Goal: Information Seeking & Learning: Learn about a topic

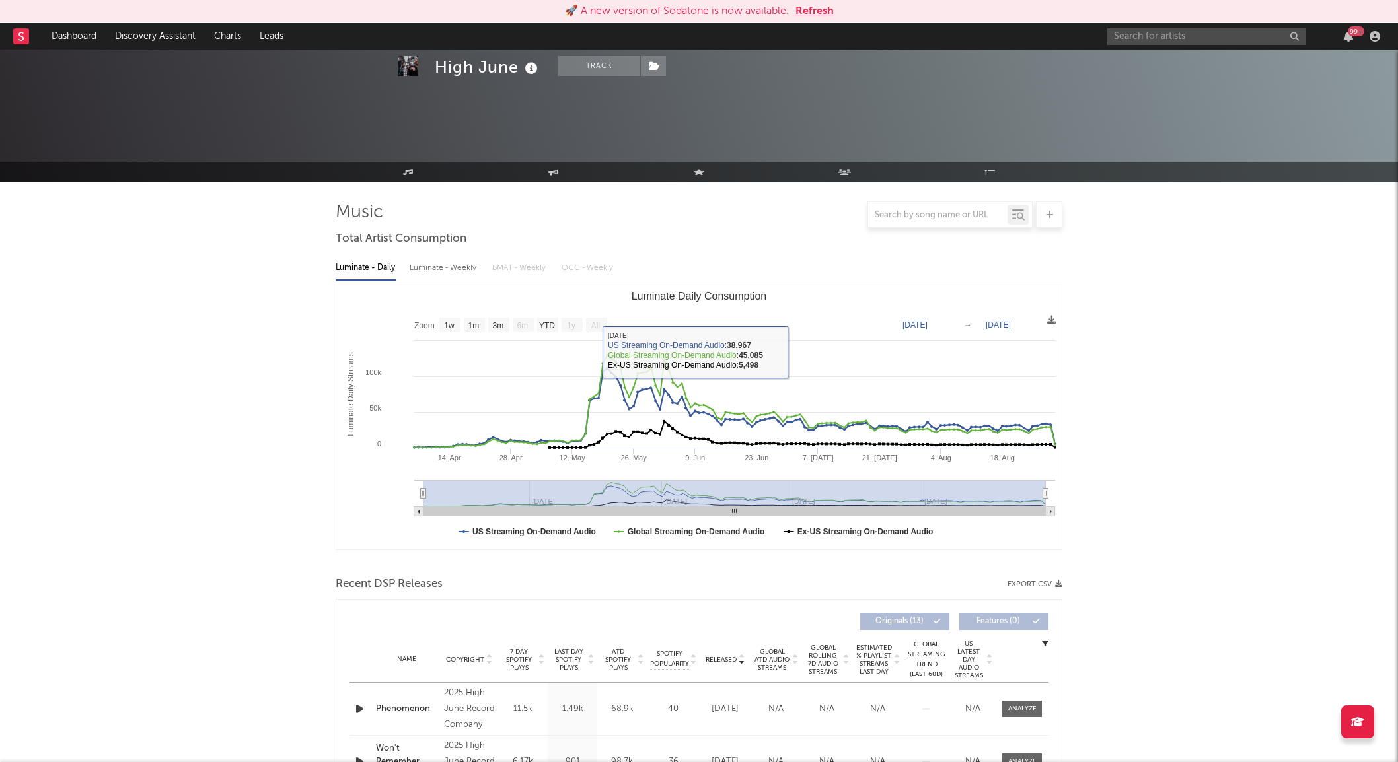
select select "1w"
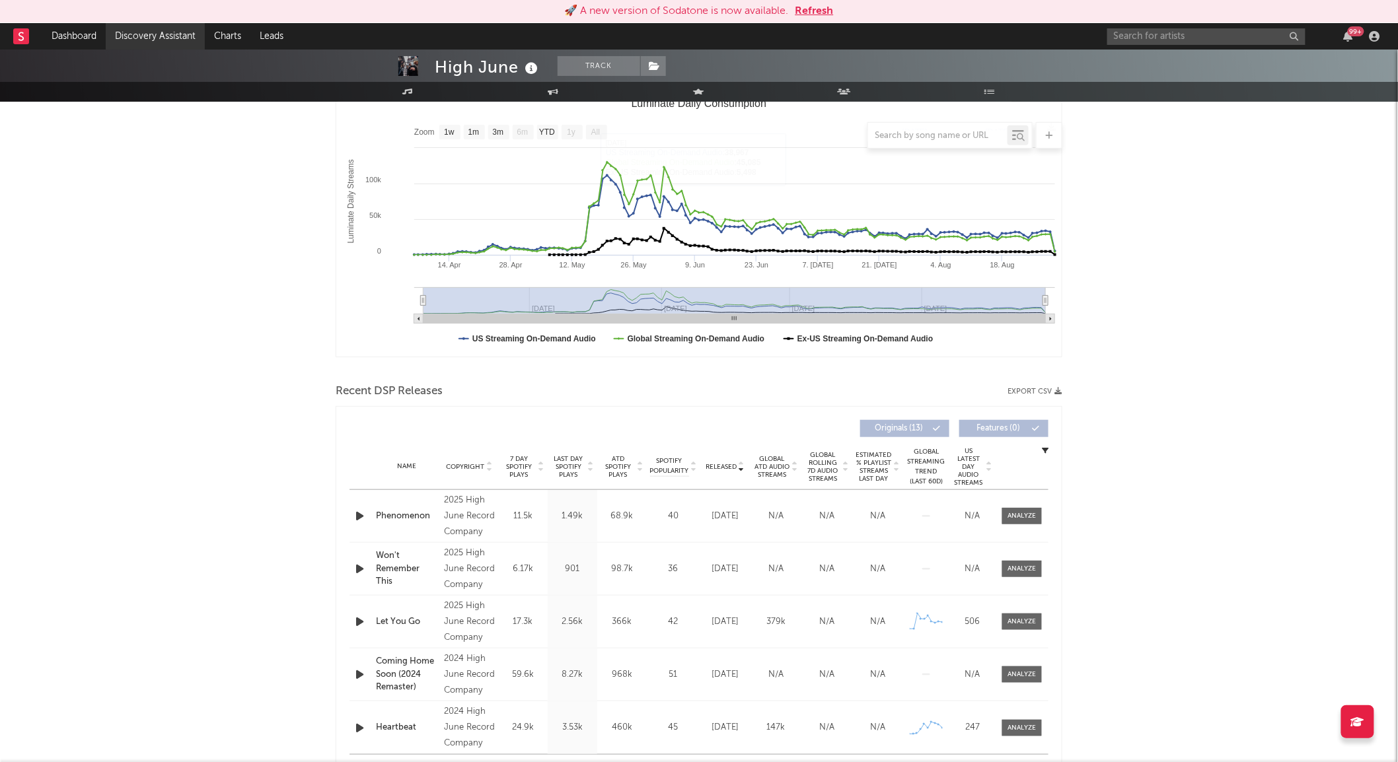
click at [178, 34] on link "Discovery Assistant" at bounding box center [155, 36] width 99 height 26
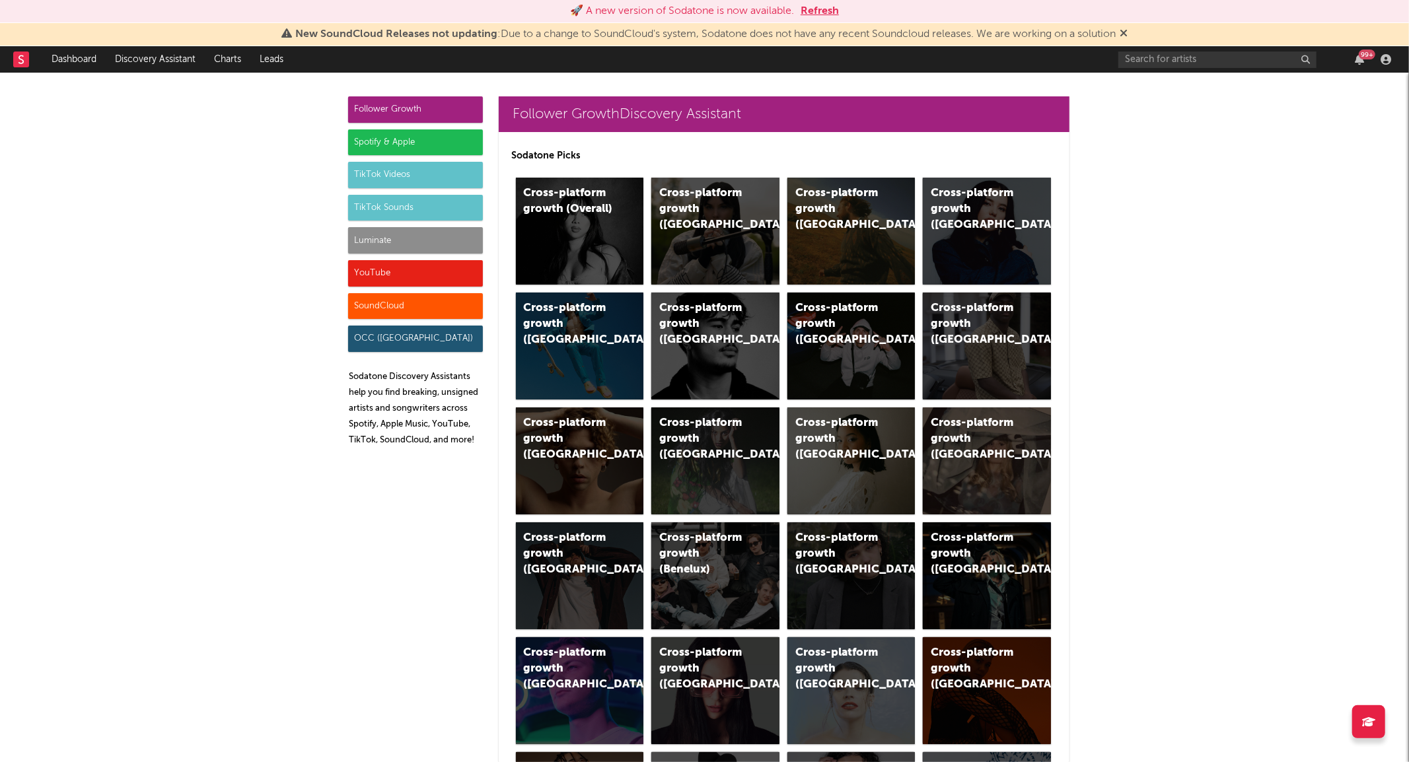
click at [1157, 49] on div "99 +" at bounding box center [1256, 59] width 277 height 26
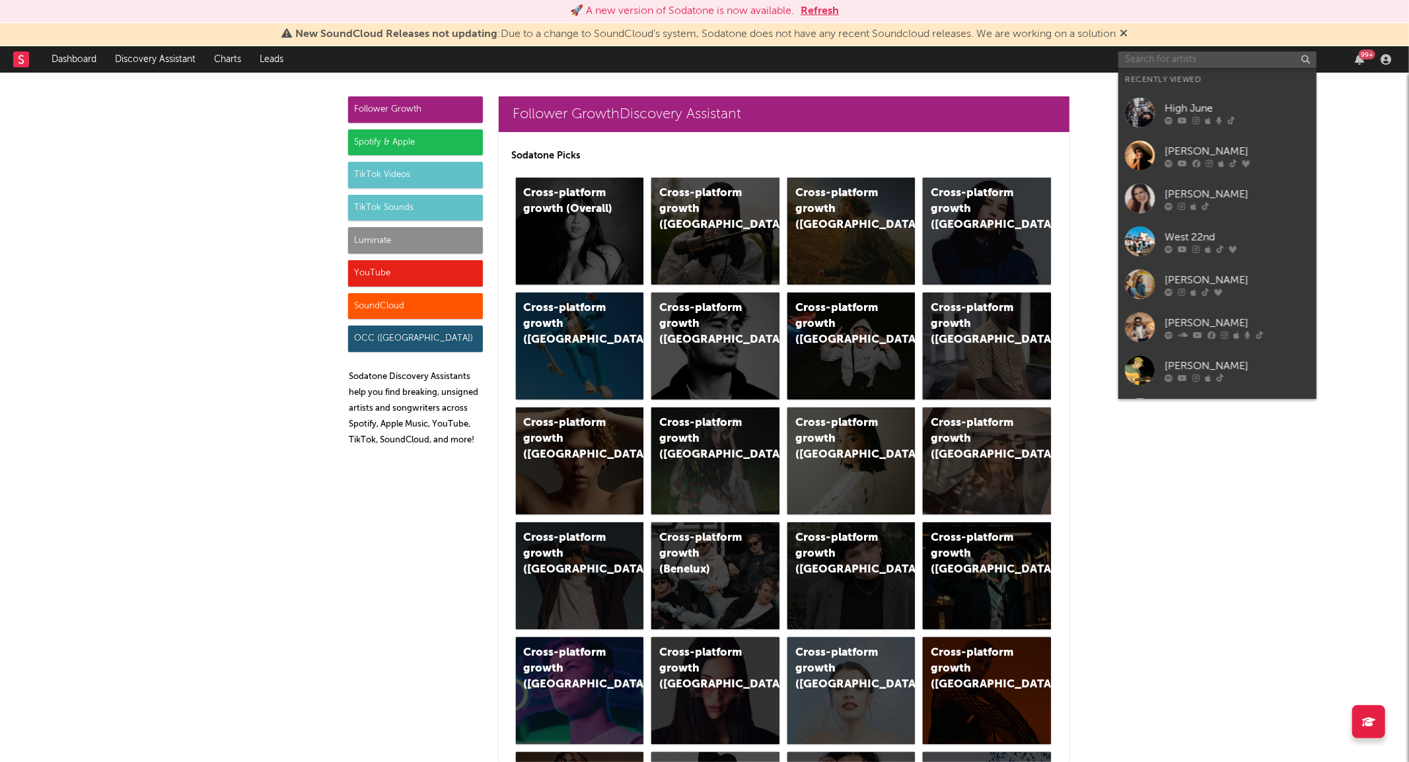
click at [1165, 67] on input "text" at bounding box center [1217, 60] width 198 height 17
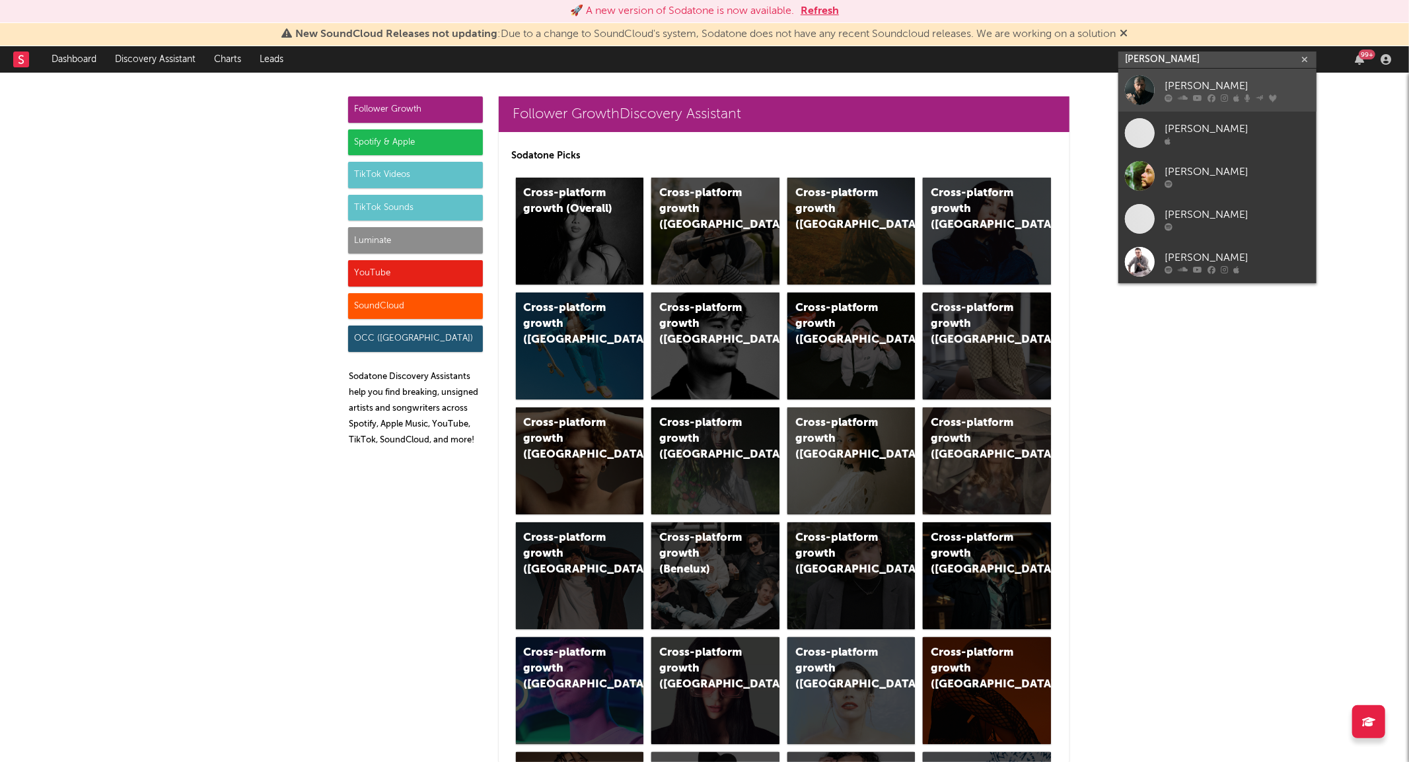
type input "[PERSON_NAME]"
click at [1140, 92] on div at bounding box center [1140, 90] width 30 height 30
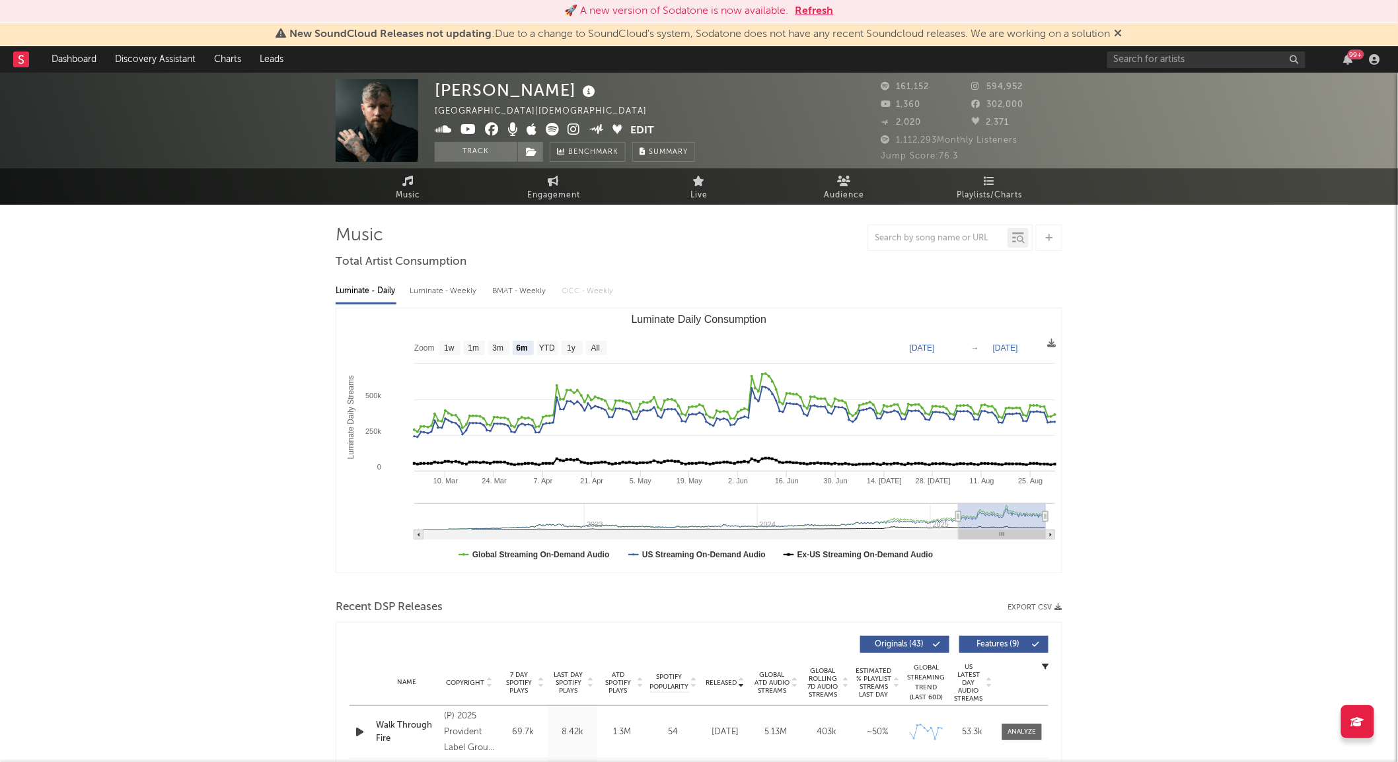
click at [593, 338] on rect "Luminate Daily Consumption" at bounding box center [698, 440] width 725 height 264
click at [596, 344] on text "All" at bounding box center [595, 348] width 9 height 9
select select "All"
type input "[DATE]"
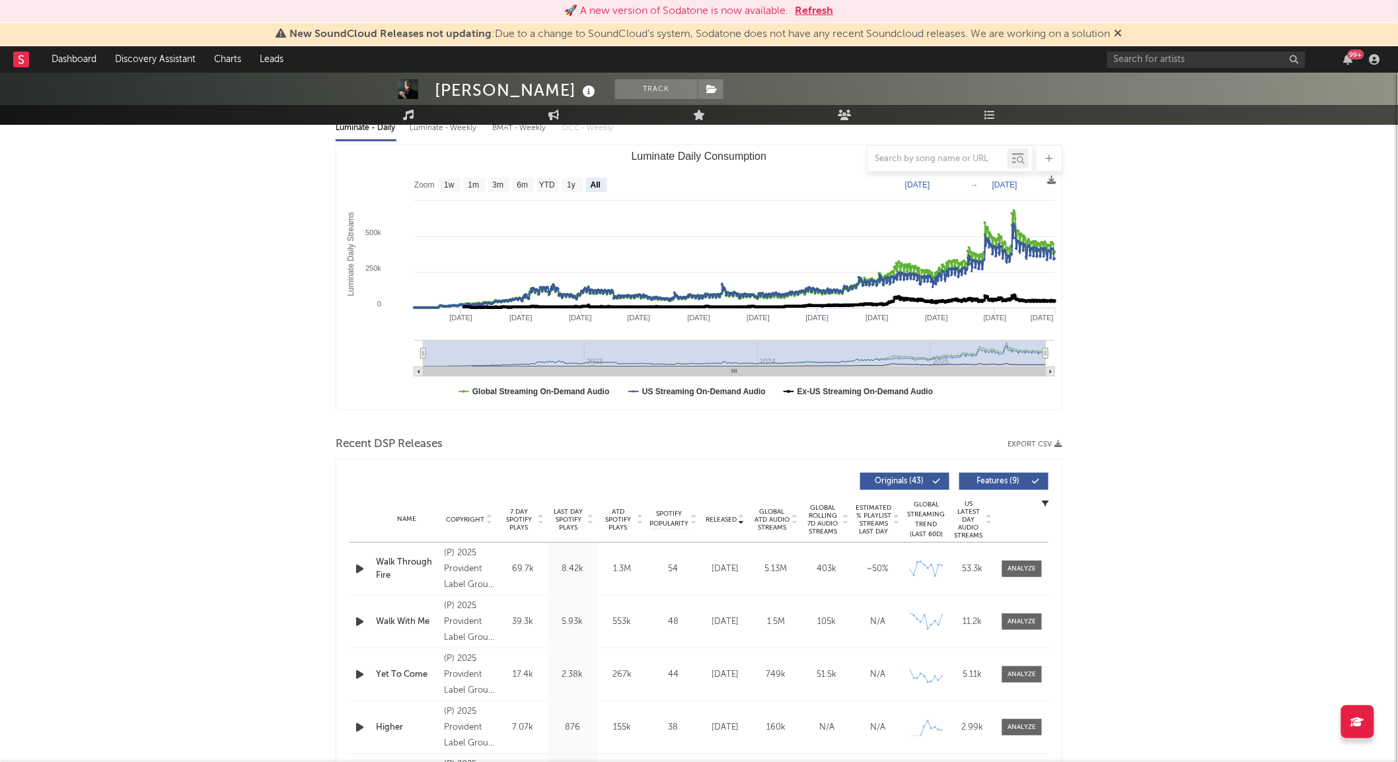
scroll to position [164, 0]
click at [1140, 69] on div "99 +" at bounding box center [1245, 59] width 277 height 26
click at [1147, 63] on input "text" at bounding box center [1206, 60] width 198 height 17
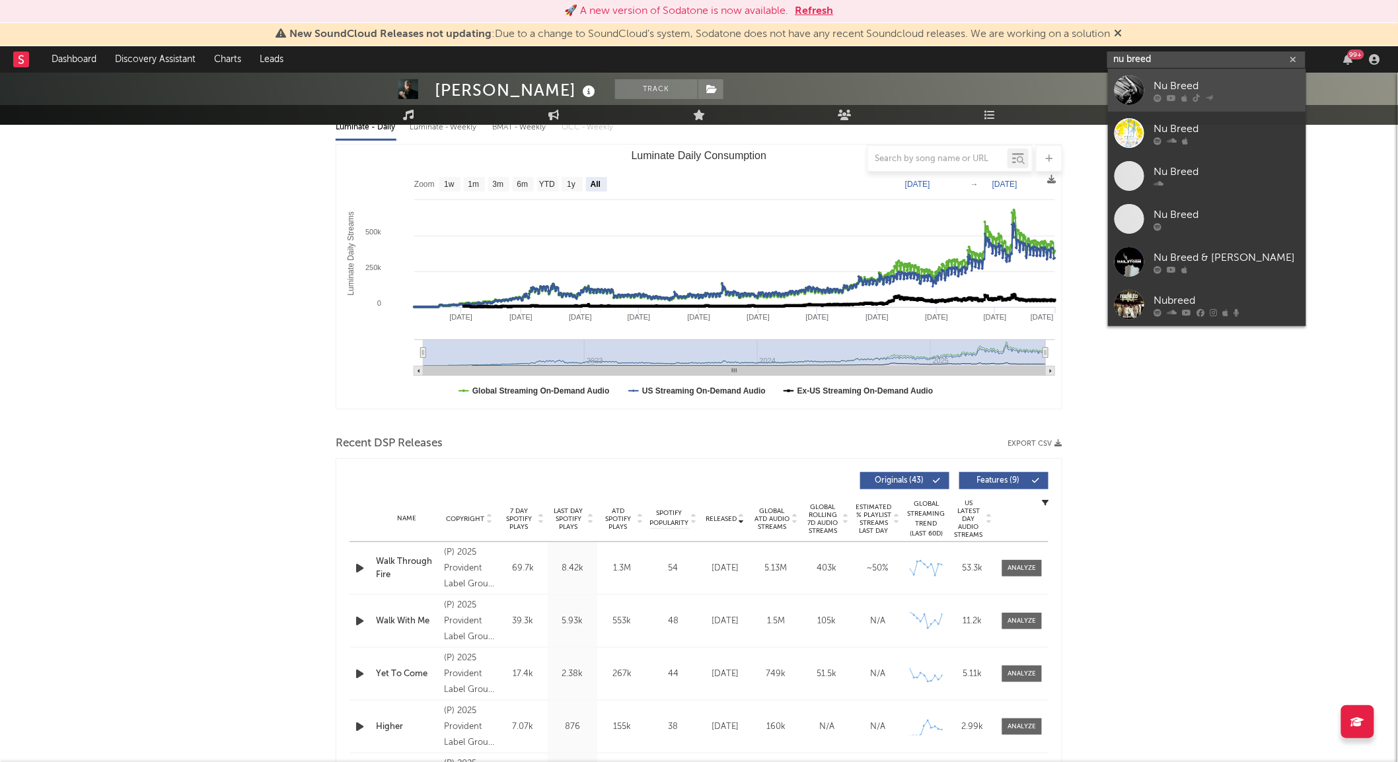
type input "nu breed"
click at [1138, 79] on div at bounding box center [1129, 90] width 30 height 30
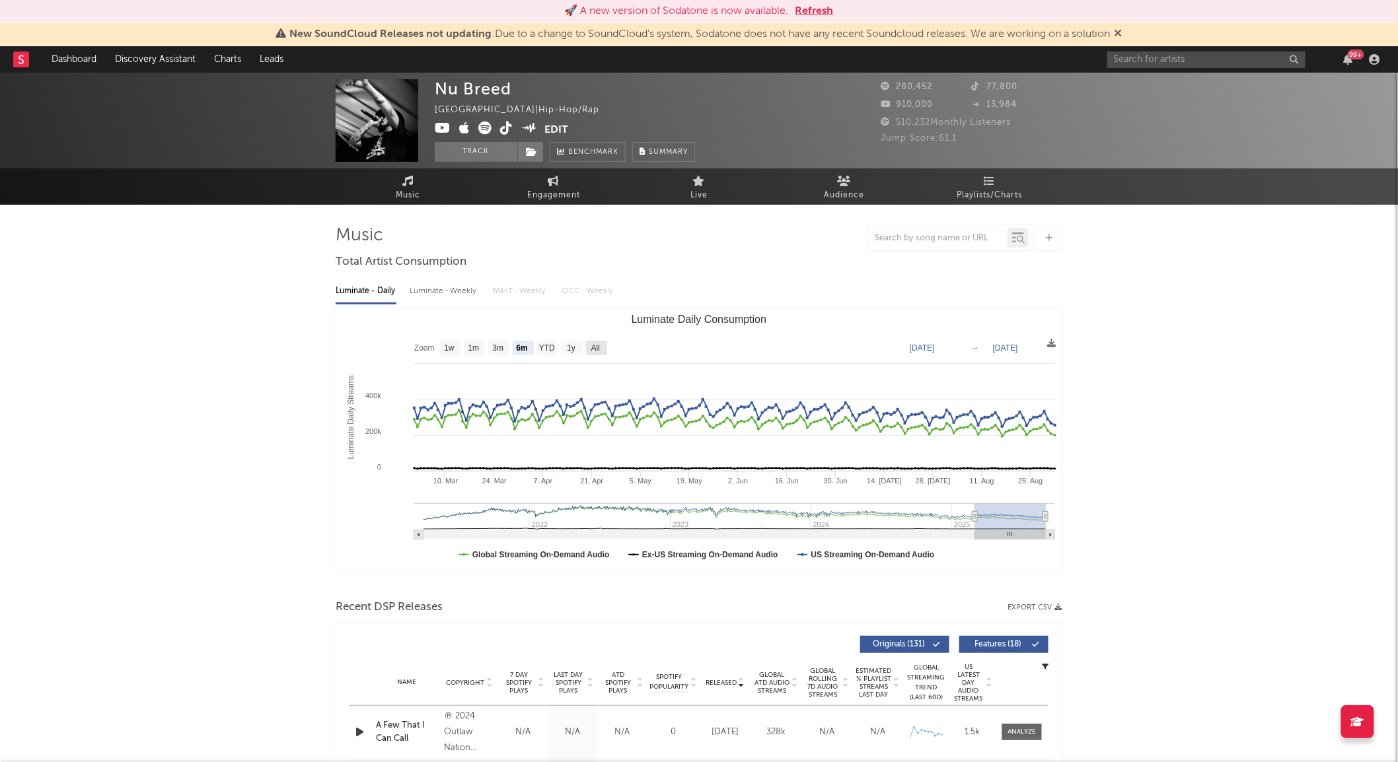
click at [598, 345] on text "All" at bounding box center [595, 348] width 9 height 9
select select "All"
type input "[DATE]"
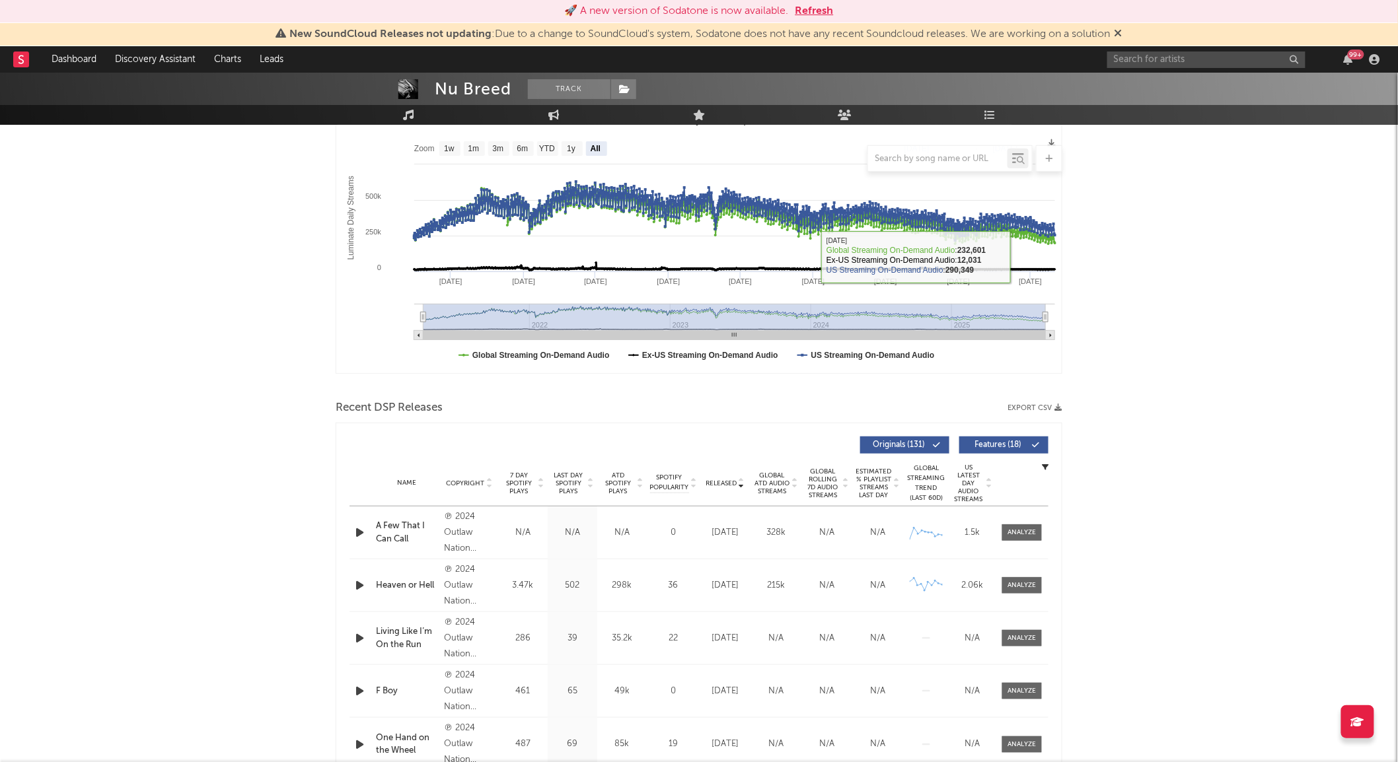
scroll to position [201, 0]
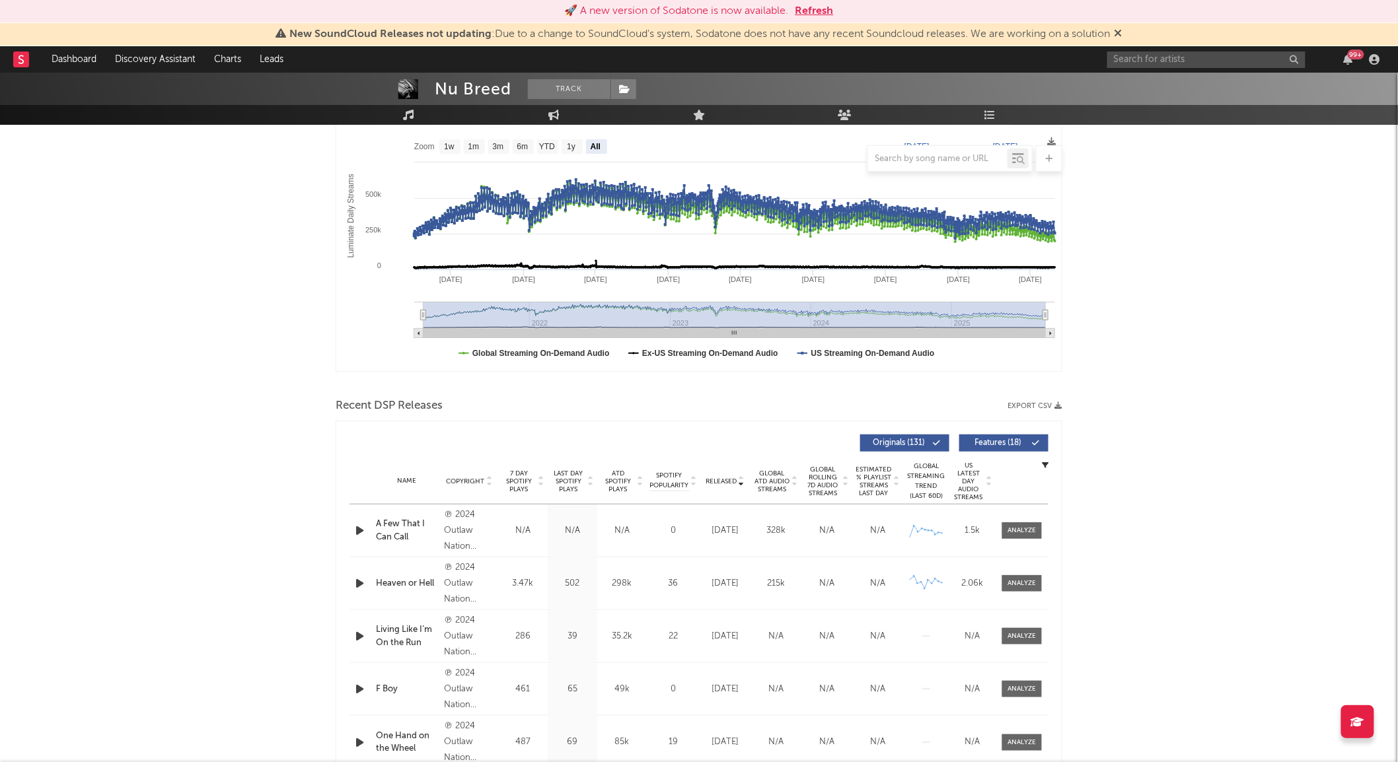
click at [363, 529] on icon "button" at bounding box center [360, 531] width 14 height 17
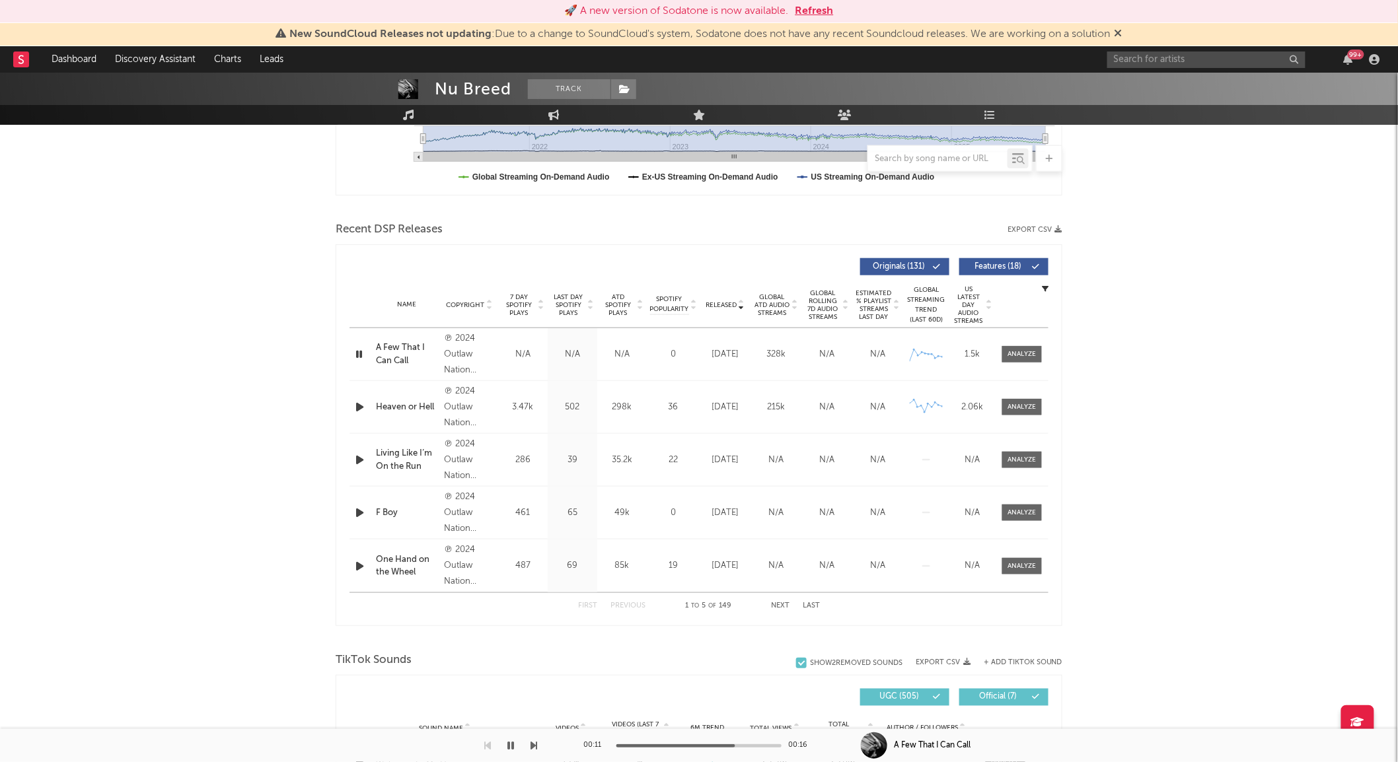
scroll to position [371, 0]
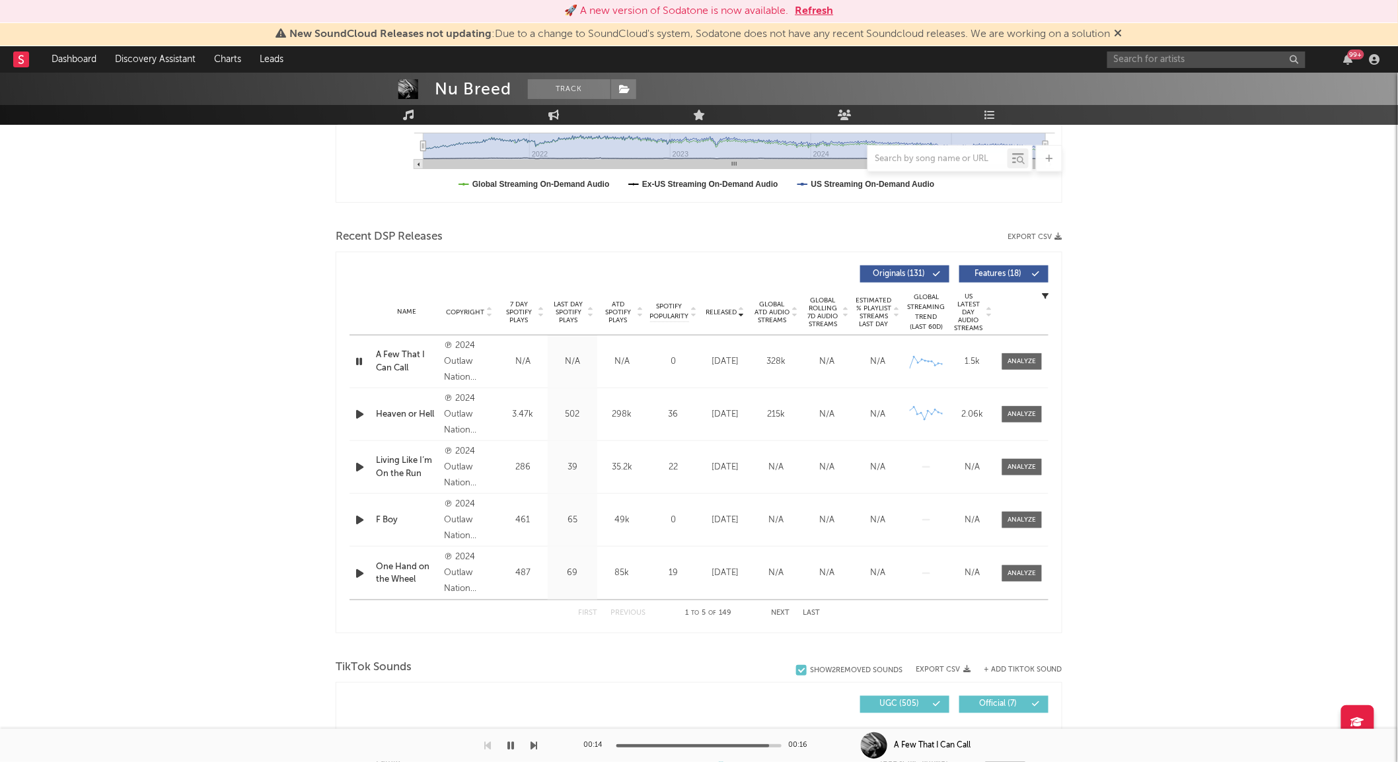
click at [808, 302] on span "Global Rolling 7D Audio Streams" at bounding box center [823, 313] width 36 height 32
click at [352, 357] on div at bounding box center [360, 361] width 23 height 17
click at [363, 357] on icon "button" at bounding box center [360, 361] width 14 height 17
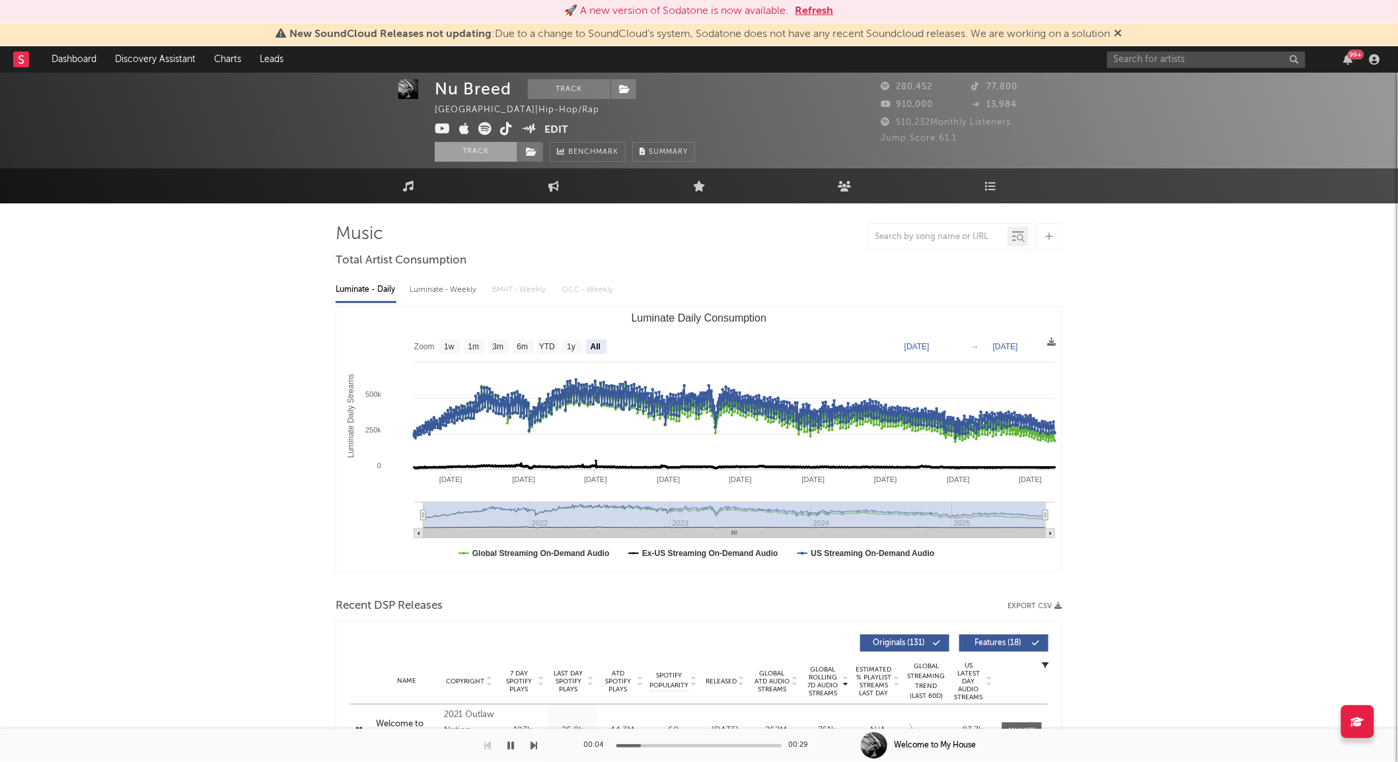
scroll to position [0, 0]
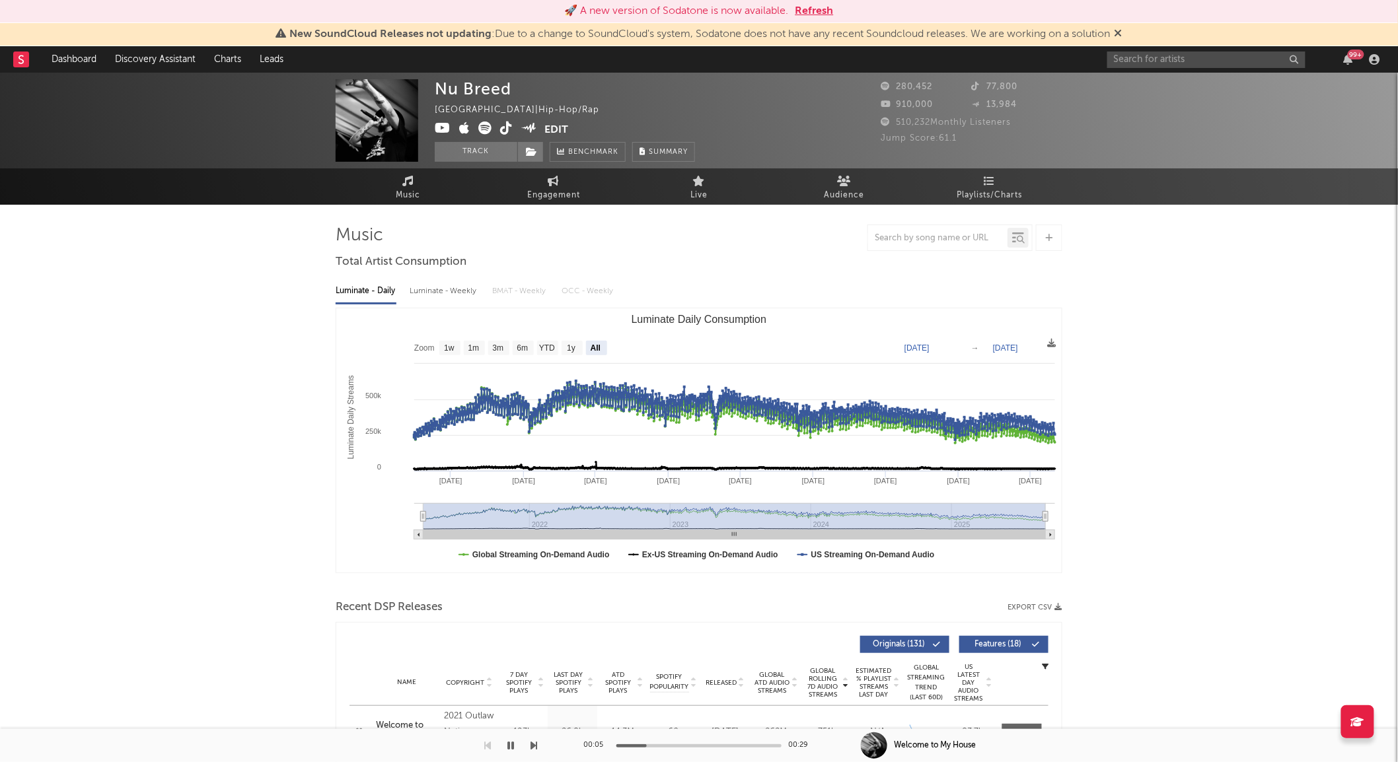
click at [504, 127] on icon at bounding box center [506, 128] width 13 height 13
click at [516, 744] on button "button" at bounding box center [510, 745] width 13 height 33
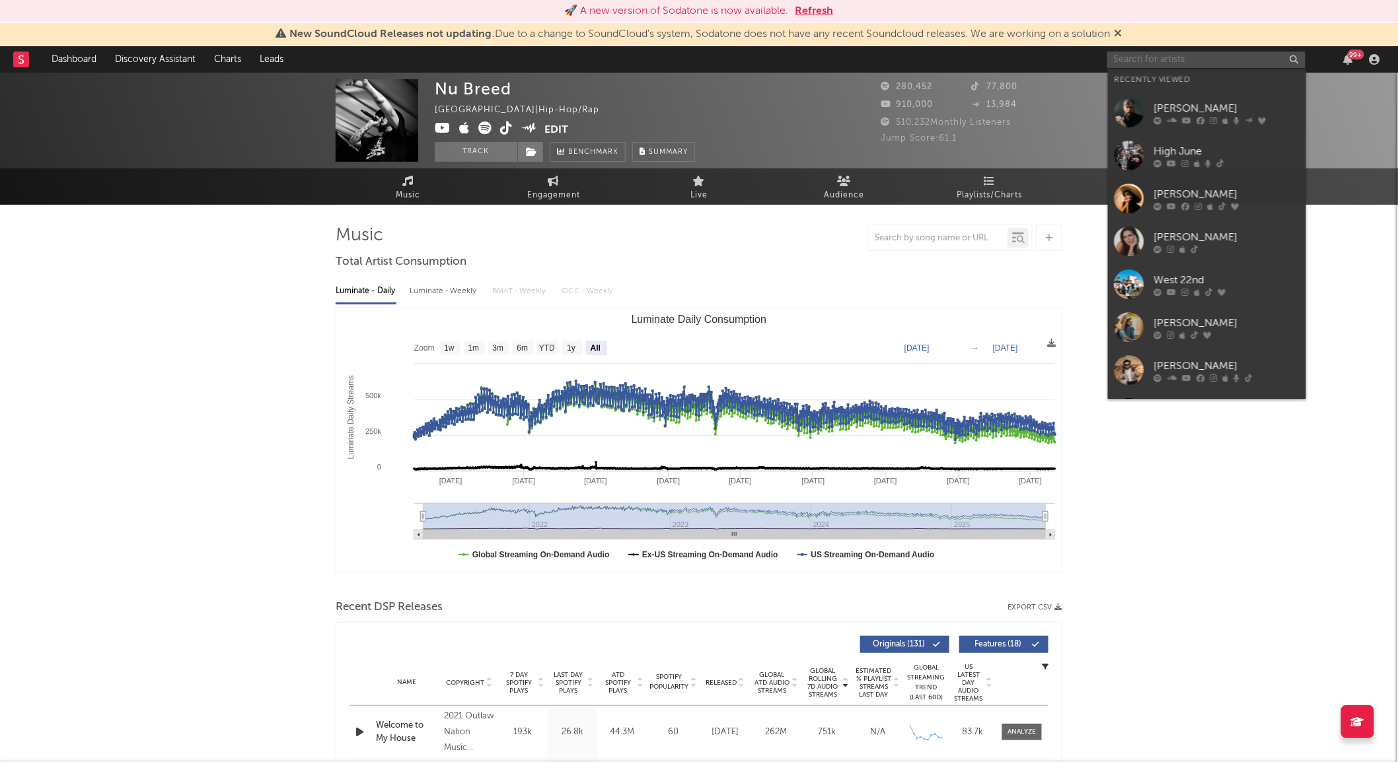
click at [1182, 57] on input "text" at bounding box center [1206, 60] width 198 height 17
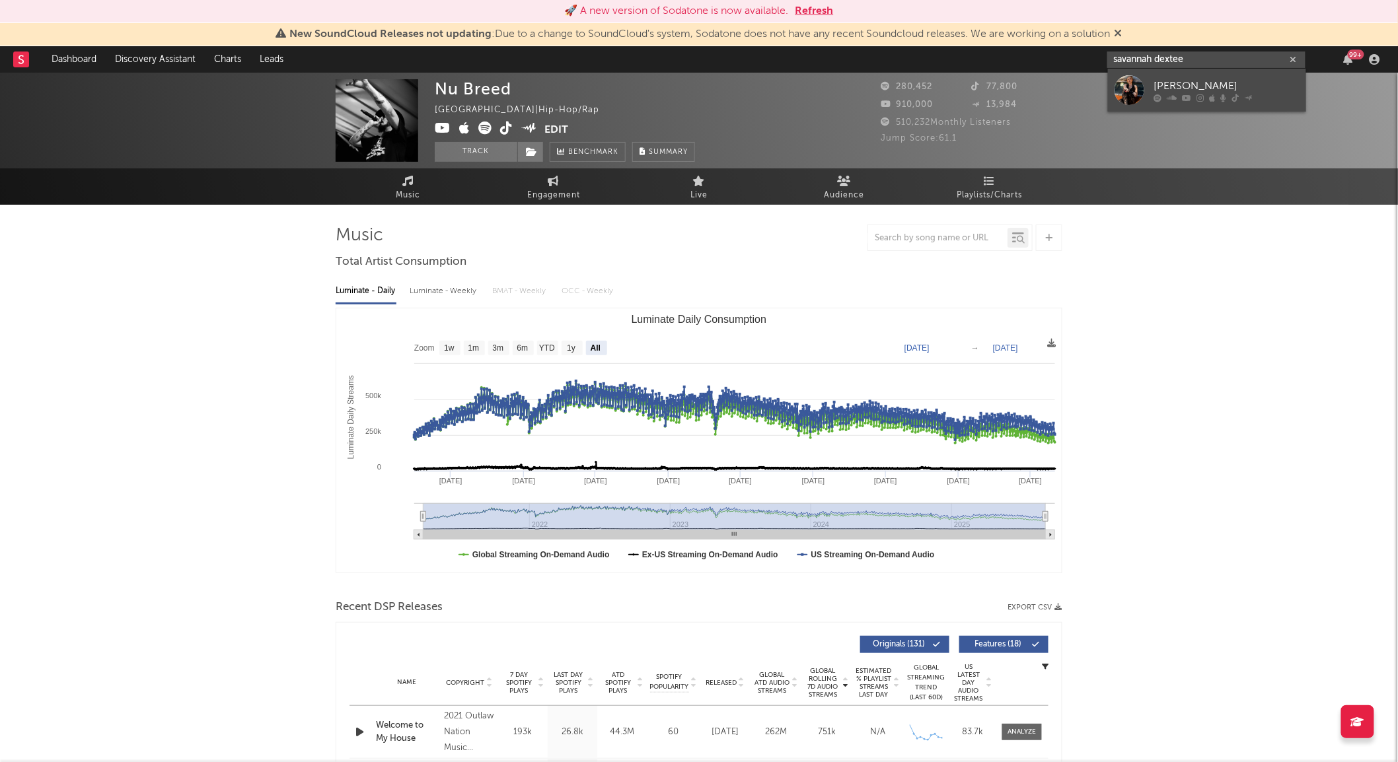
type input "savannah dextee"
click at [1141, 85] on div at bounding box center [1129, 90] width 30 height 30
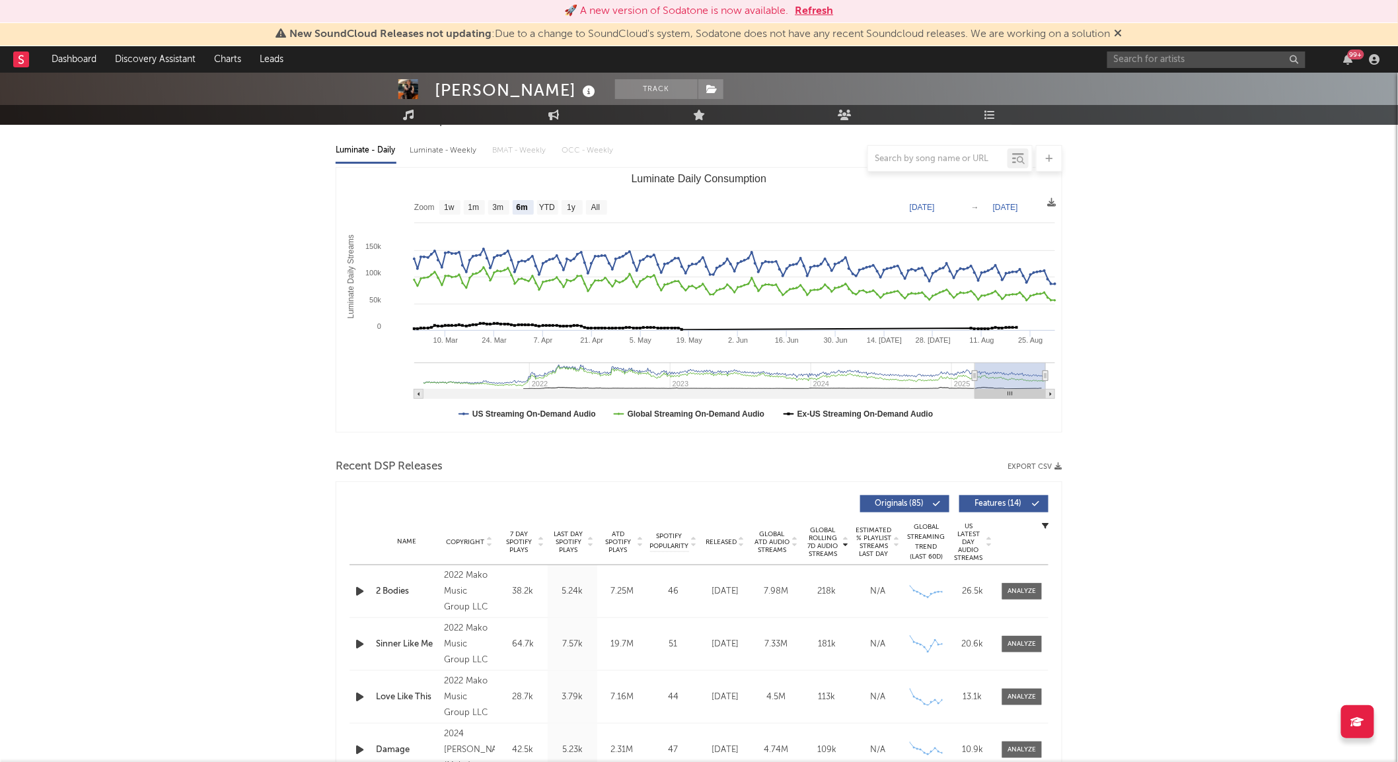
scroll to position [141, 0]
click at [596, 205] on text "All" at bounding box center [595, 207] width 9 height 9
select select "All"
type input "[DATE]"
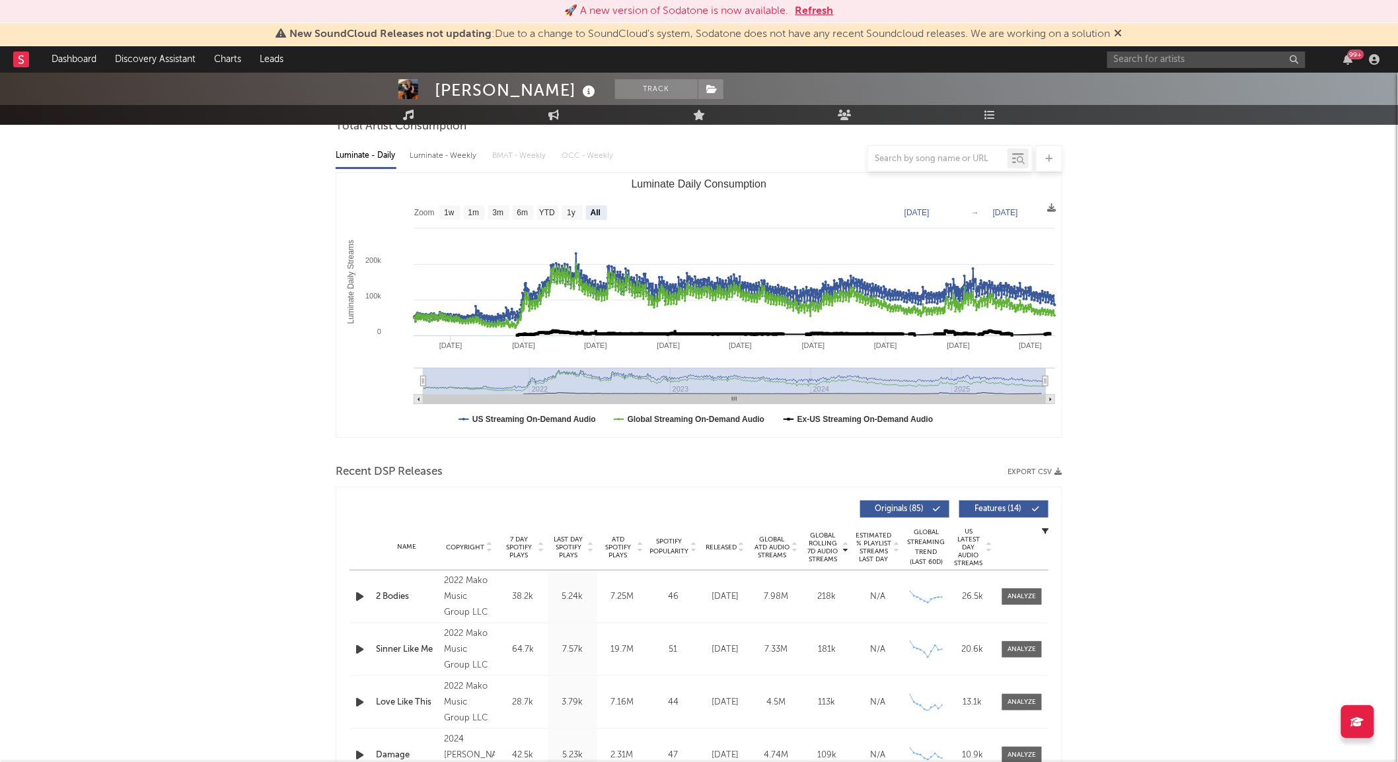
scroll to position [135, 0]
click at [738, 543] on icon at bounding box center [741, 545] width 7 height 5
click at [355, 595] on icon "button" at bounding box center [360, 597] width 14 height 17
click at [355, 595] on icon "button" at bounding box center [359, 597] width 13 height 17
